Goal: Complete application form

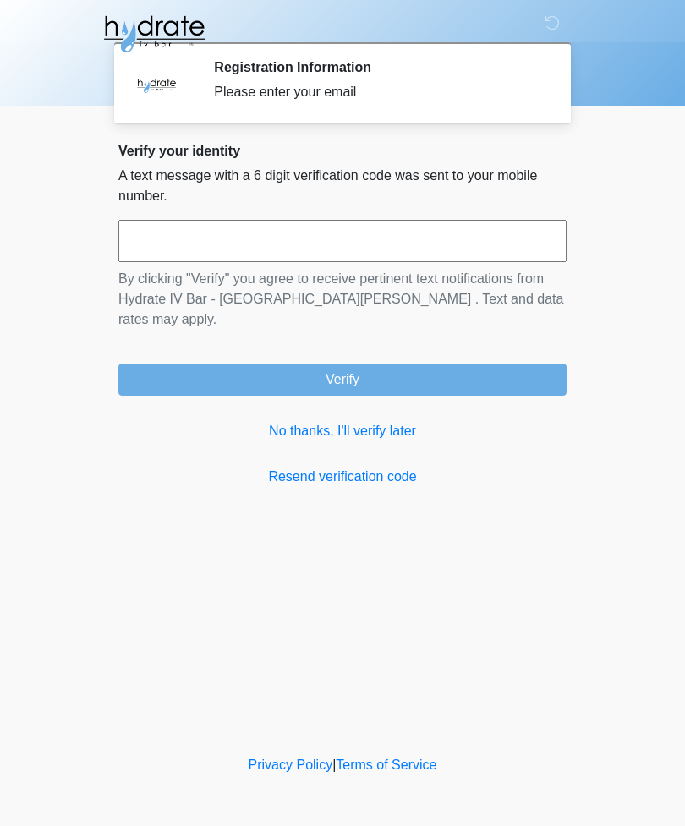
click at [391, 235] on input "text" at bounding box center [342, 241] width 448 height 42
click at [362, 421] on link "No thanks, I'll verify later" at bounding box center [342, 431] width 448 height 20
click at [376, 421] on link "No thanks, I'll verify later" at bounding box center [342, 431] width 448 height 20
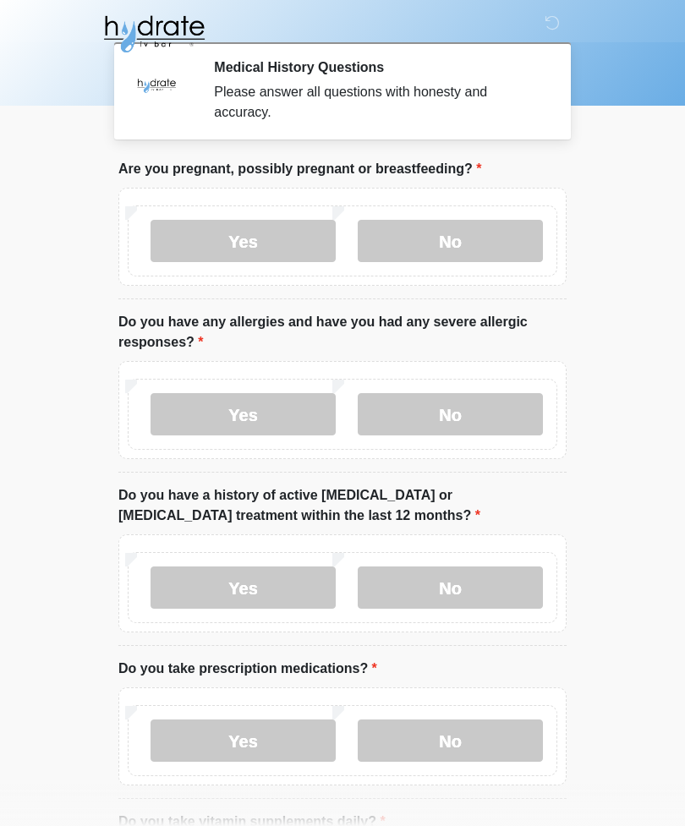
click at [473, 246] on label "No" at bounding box center [450, 241] width 185 height 42
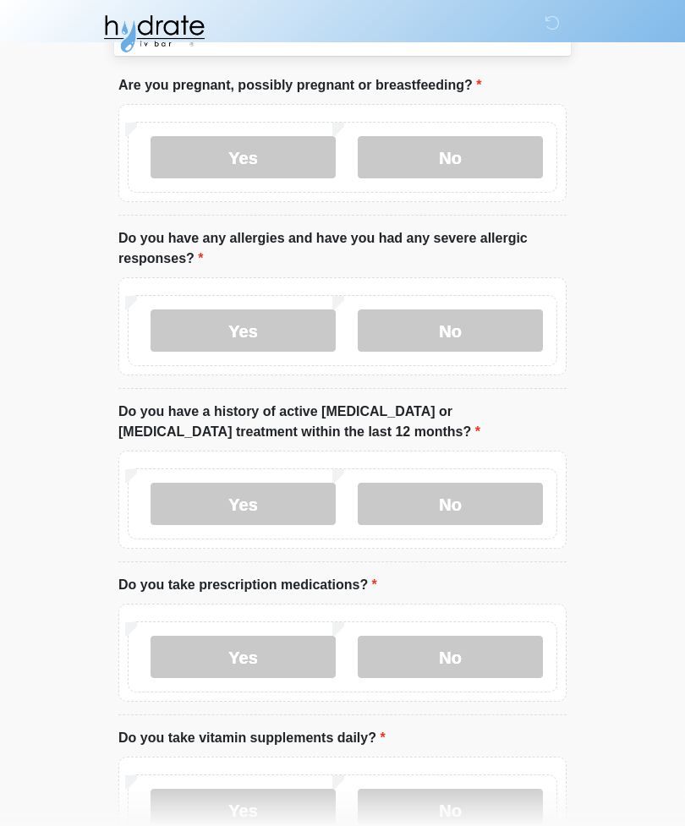
scroll to position [84, 0]
click at [461, 322] on label "No" at bounding box center [450, 331] width 185 height 42
click at [477, 510] on label "No" at bounding box center [450, 504] width 185 height 42
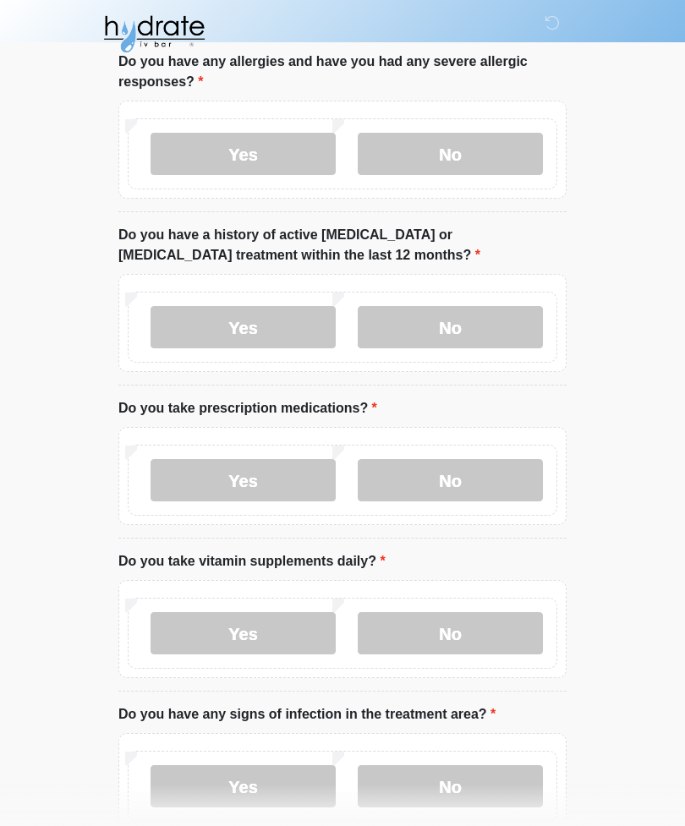
click at [483, 473] on label "No" at bounding box center [450, 480] width 185 height 42
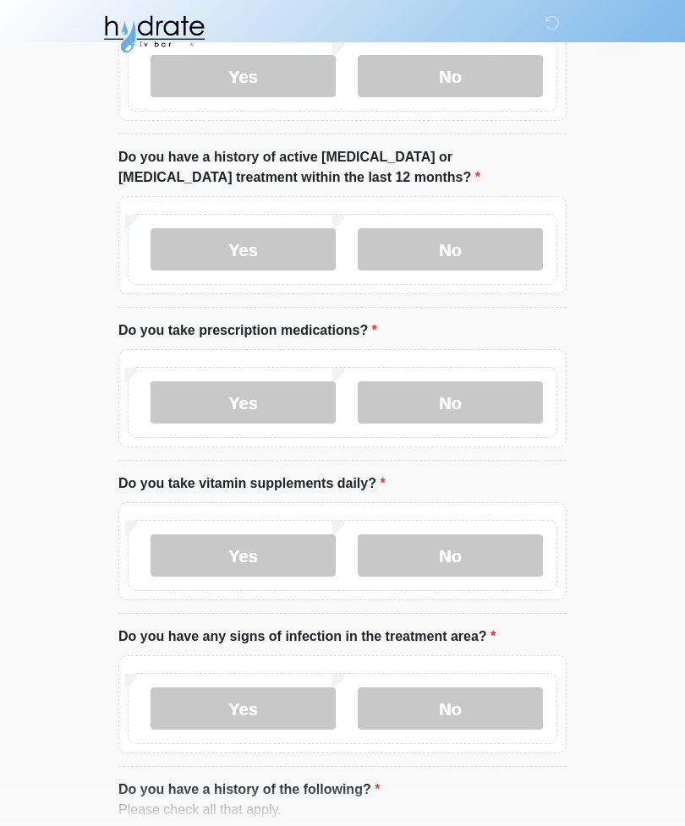
scroll to position [361, 0]
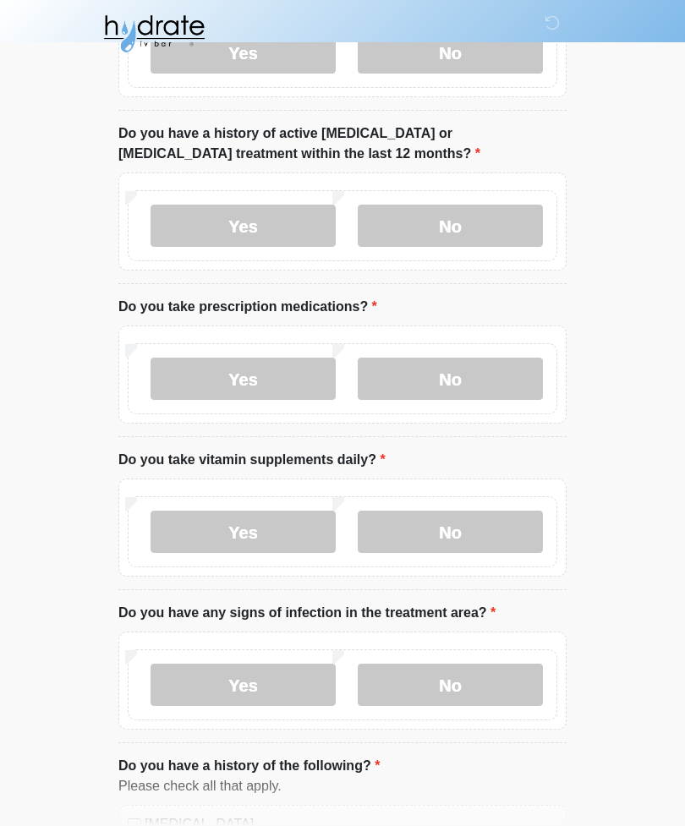
click at [501, 534] on label "No" at bounding box center [450, 533] width 185 height 42
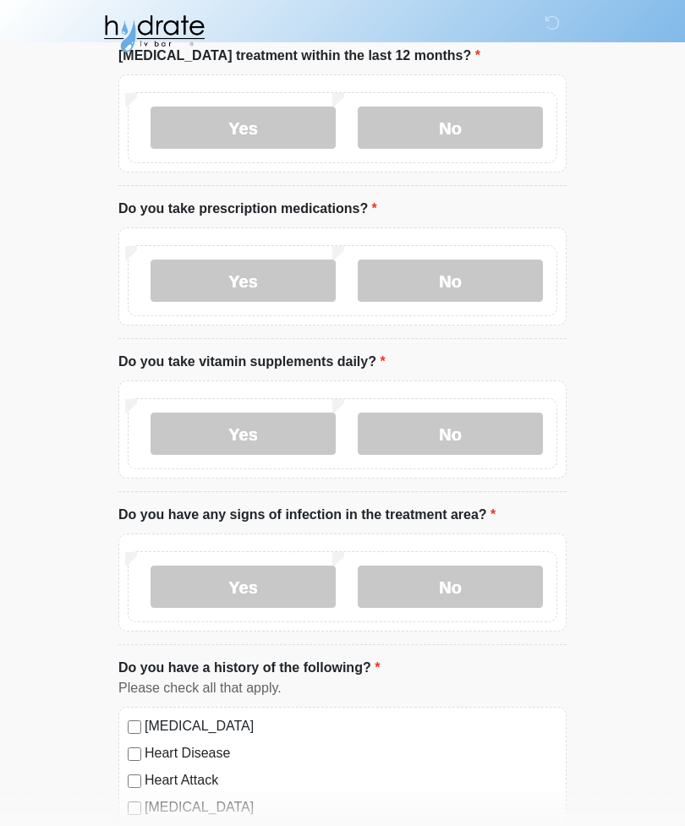
scroll to position [460, 0]
click at [505, 585] on label "No" at bounding box center [450, 587] width 185 height 42
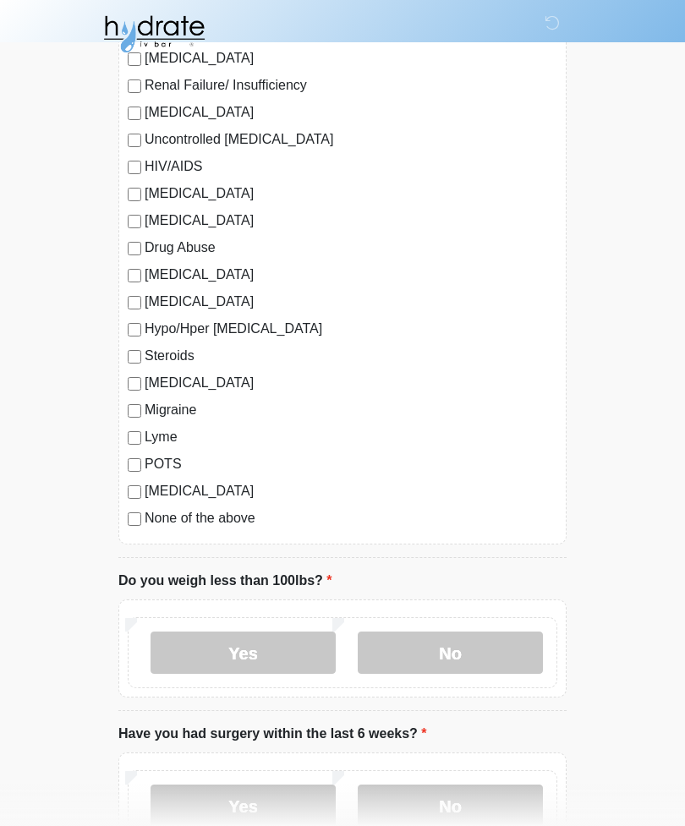
click at [489, 644] on label "No" at bounding box center [450, 653] width 185 height 42
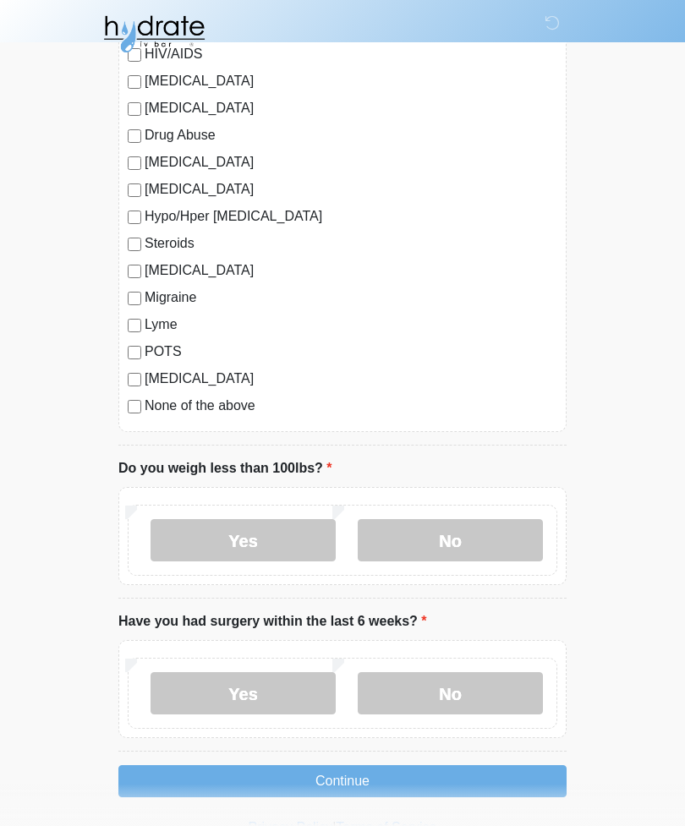
scroll to position [1652, 0]
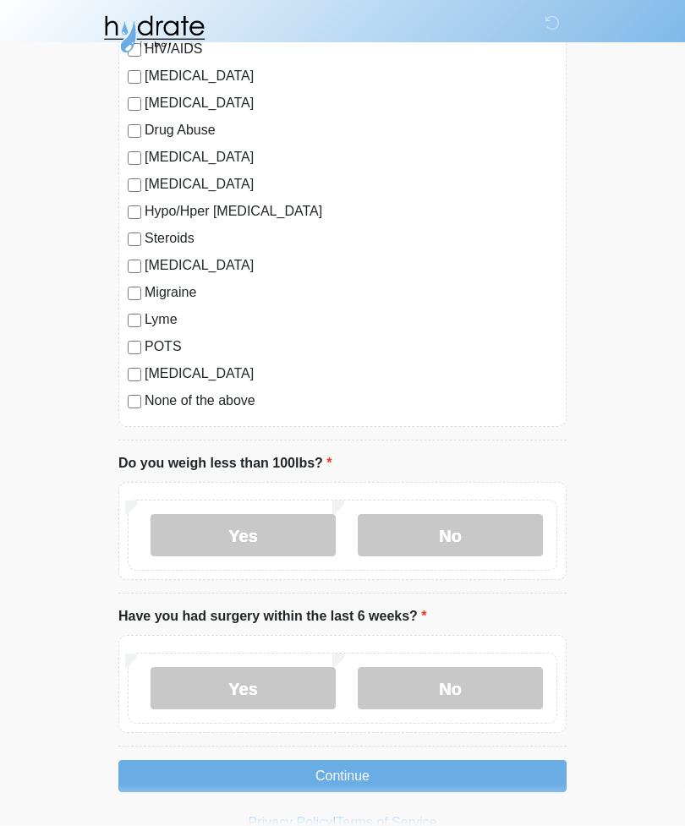
click at [491, 697] on label "No" at bounding box center [450, 688] width 185 height 42
click at [472, 772] on button "Continue" at bounding box center [342, 776] width 448 height 32
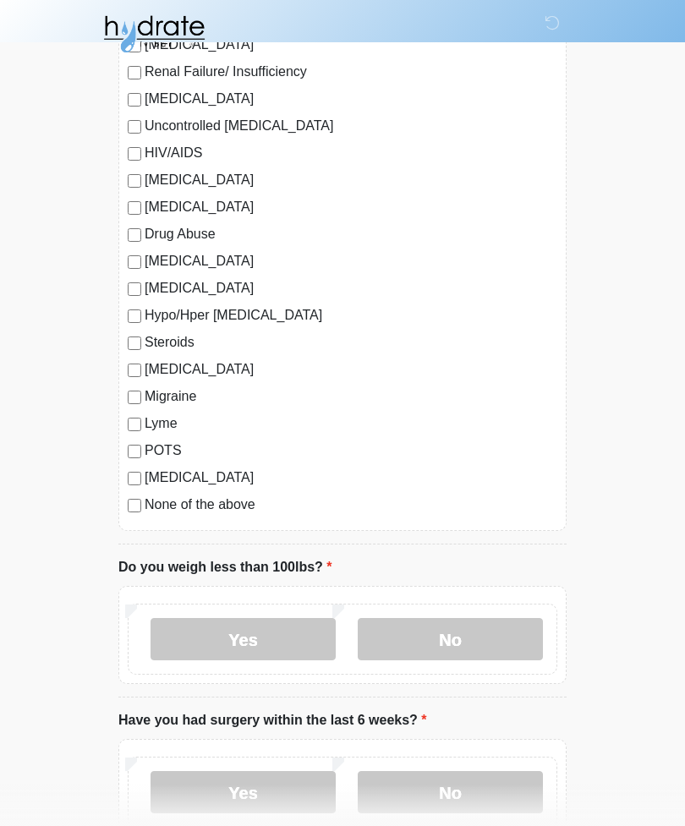
scroll to position [1546, 0]
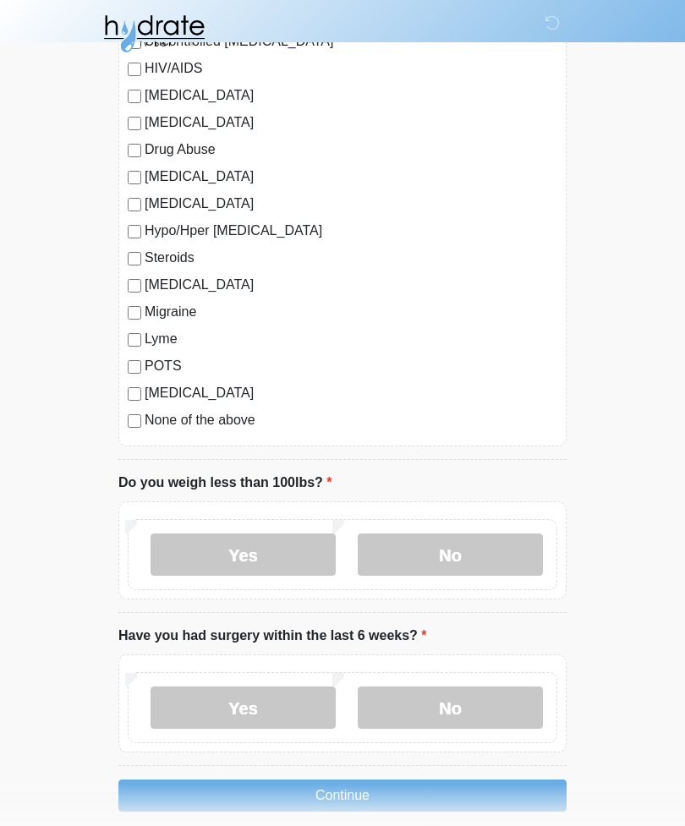
click at [465, 797] on button "Continue" at bounding box center [342, 797] width 448 height 32
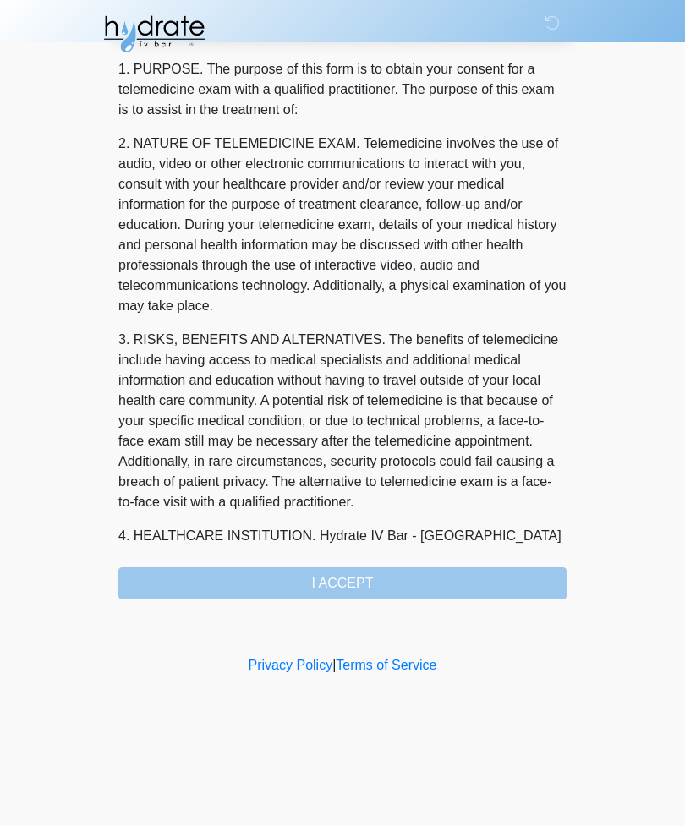
scroll to position [0, 0]
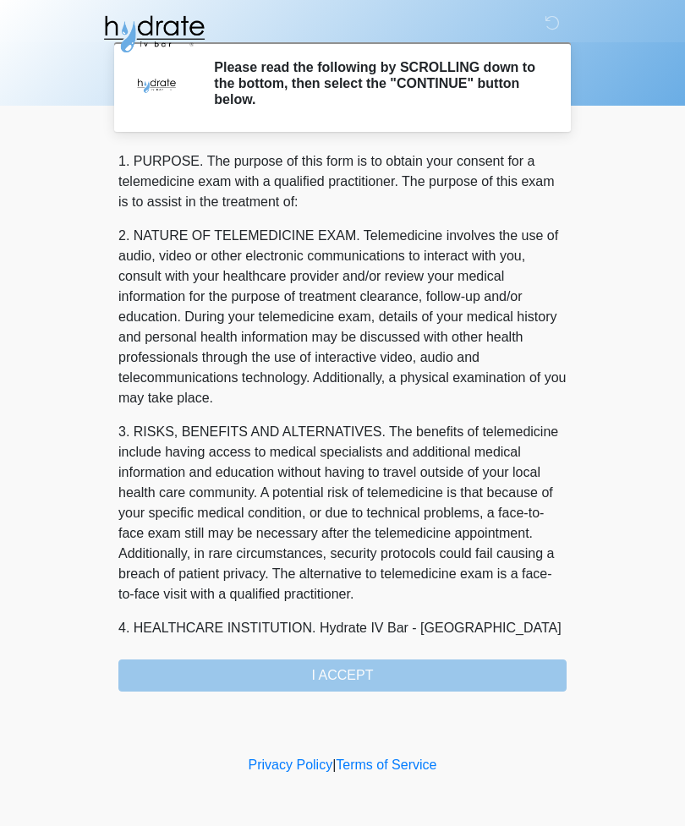
click at [444, 679] on div "1. PURPOSE. The purpose of this form is to obtain your consent for a telemedici…" at bounding box center [342, 421] width 448 height 540
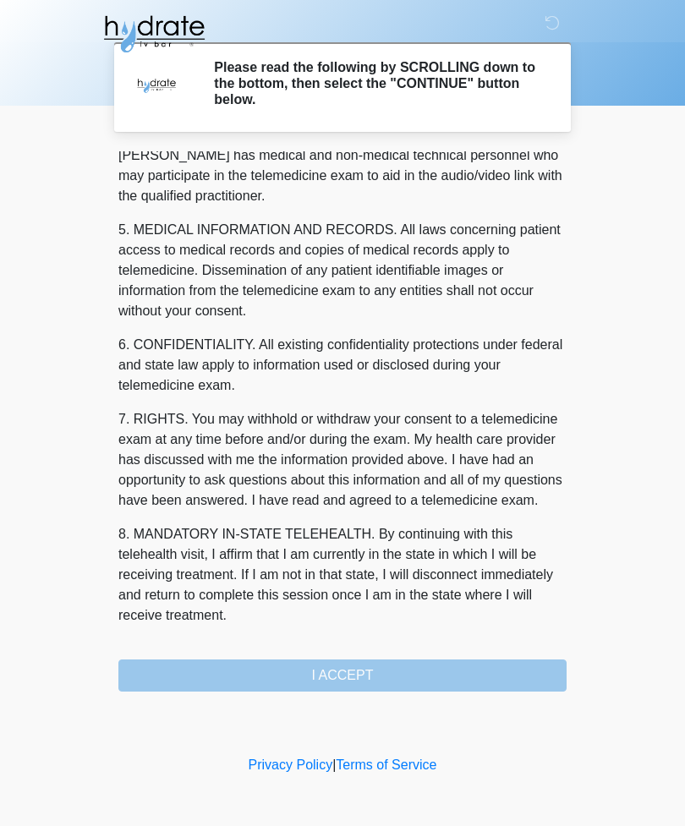
click at [384, 677] on div "1. PURPOSE. The purpose of this form is to obtain your consent for a telemedici…" at bounding box center [342, 421] width 448 height 540
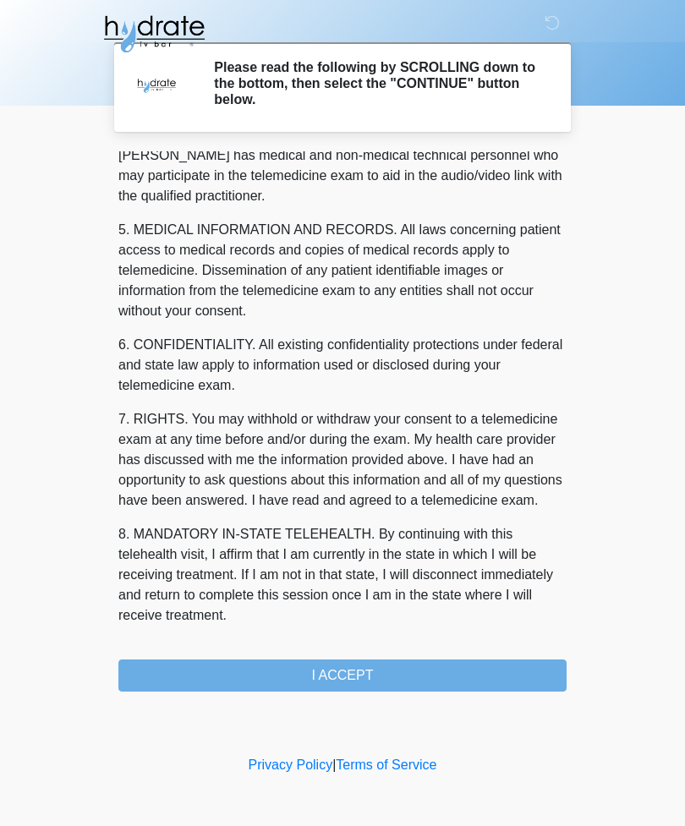
click at [371, 674] on button "I ACCEPT" at bounding box center [342, 676] width 448 height 32
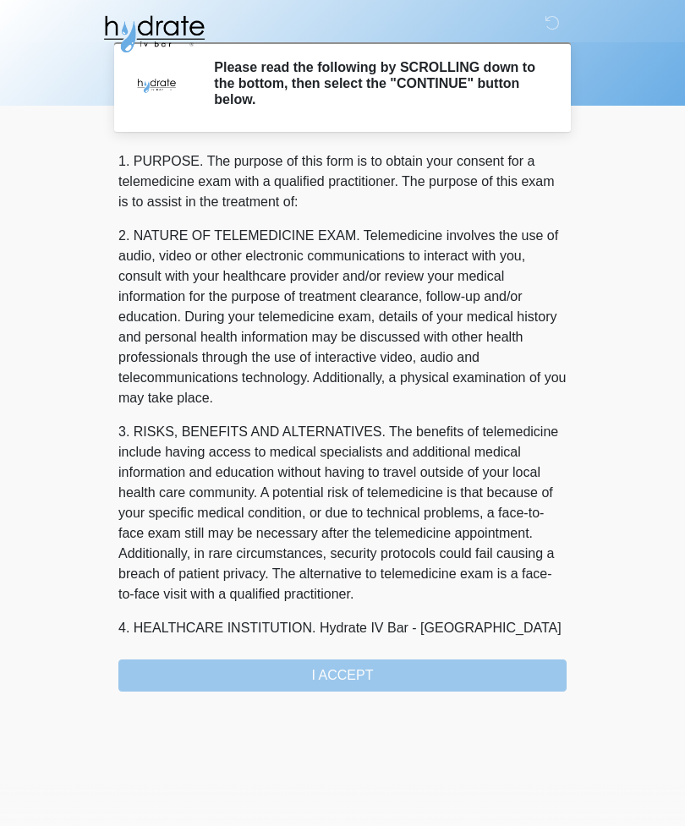
click at [428, 694] on div "‎ ‎ ‎ Please read the following by SCROLLING down to the bottom, then select th…" at bounding box center [342, 428] width 507 height 822
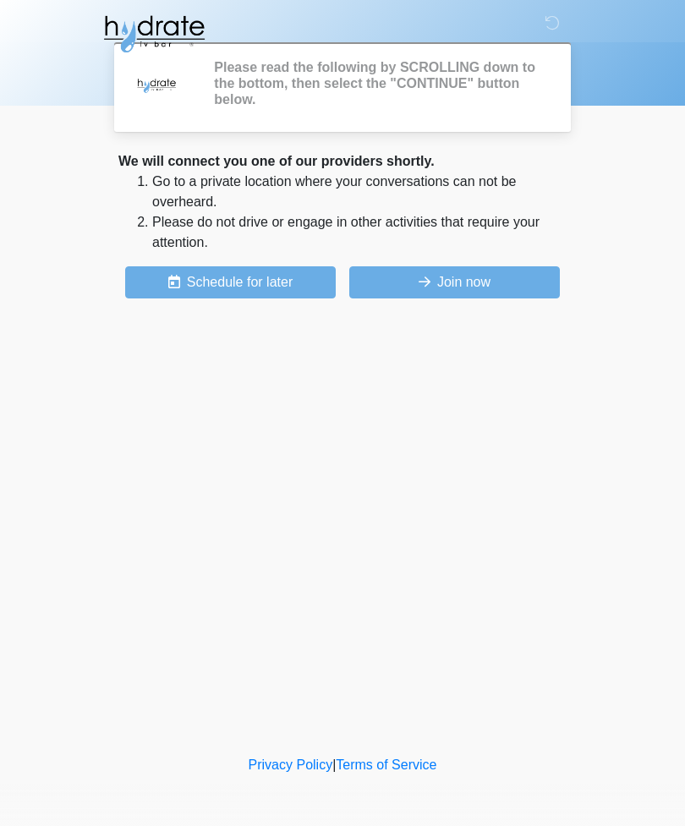
click at [434, 677] on div "‎ ‎ ‎ Please read the following by SCROLLING down to the bottom, then select th…" at bounding box center [342, 376] width 507 height 718
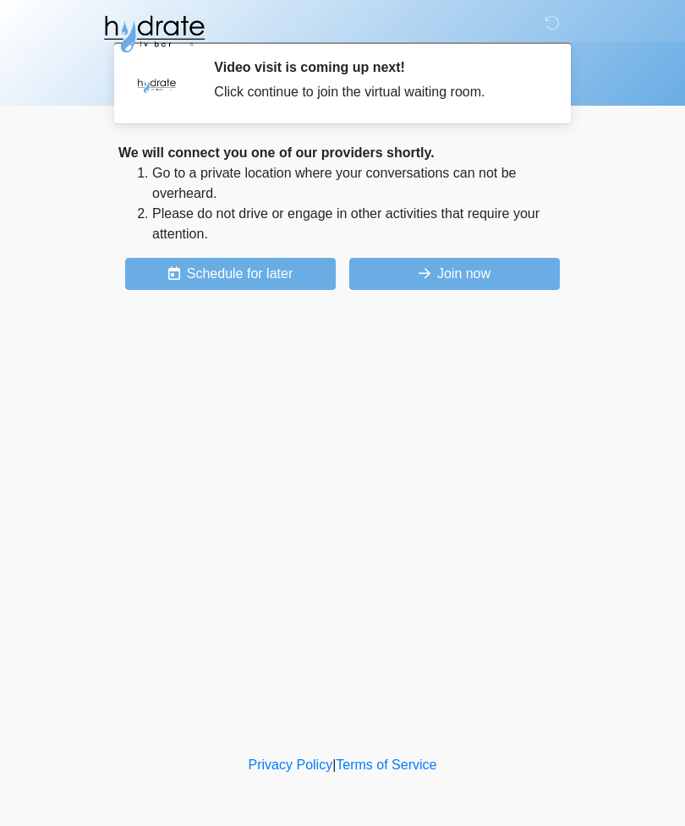
click at [476, 272] on button "Join now" at bounding box center [454, 274] width 211 height 32
click at [492, 278] on button "Join now" at bounding box center [454, 274] width 211 height 32
